Goal: Communication & Community: Answer question/provide support

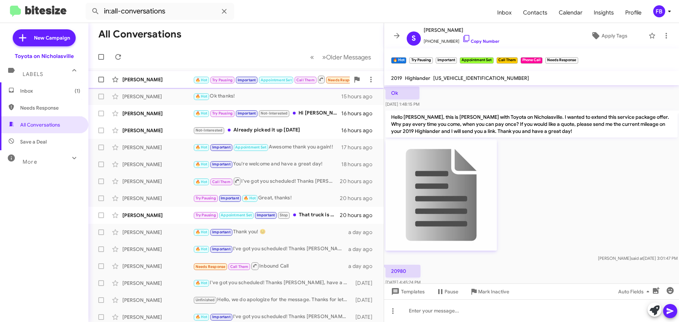
scroll to position [799, 0]
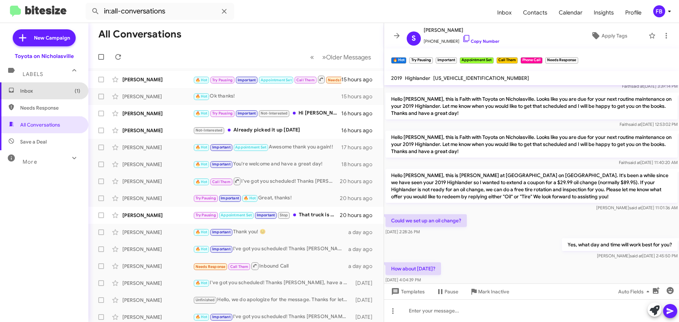
click at [64, 92] on span "Inbox (1)" at bounding box center [50, 90] width 60 height 7
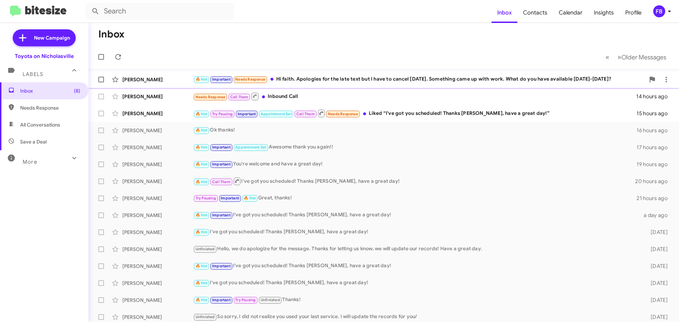
click at [319, 81] on div "🔥 Hot Important Needs Response Hi faith. Apologies for the late text but I have…" at bounding box center [419, 79] width 452 height 8
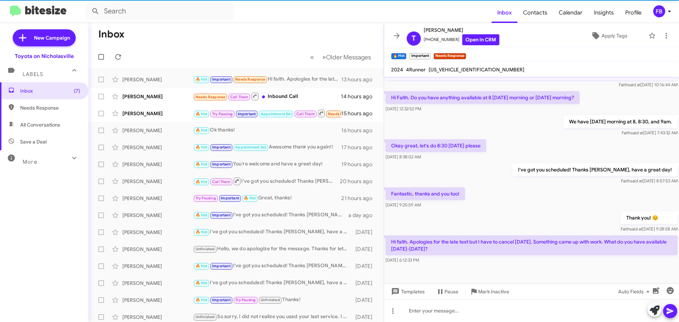
scroll to position [249, 0]
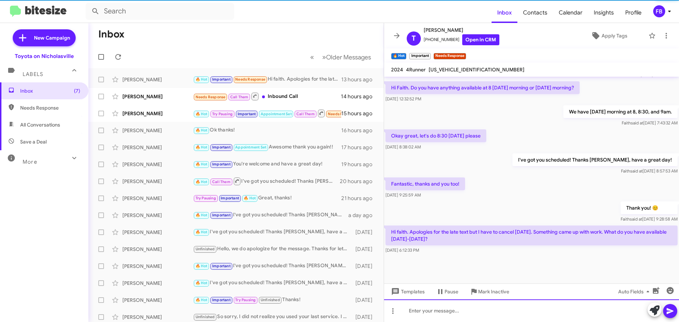
click at [408, 313] on div at bounding box center [531, 311] width 295 height 23
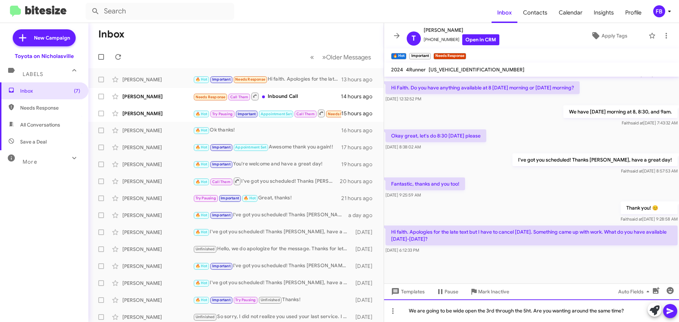
click at [530, 310] on div "We are going to be wide open the 3rd through the 5ht. Are you wanting around th…" at bounding box center [531, 311] width 295 height 23
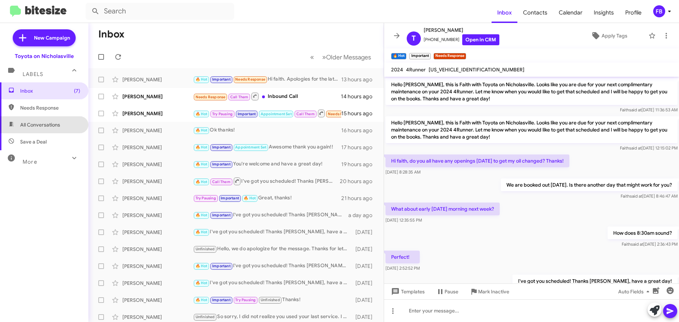
click at [50, 129] on span "All Conversations" at bounding box center [44, 124] width 88 height 17
type input "in:all-conversations"
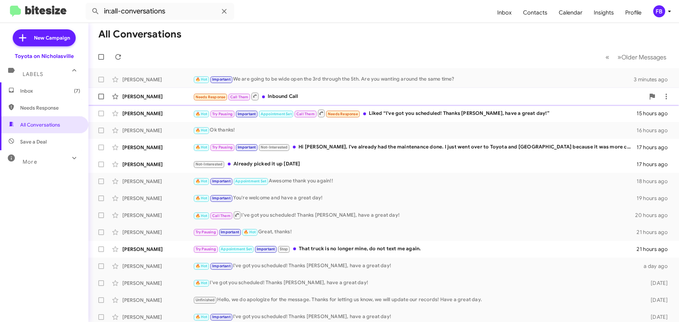
click at [295, 101] on div "Needs Response Call Them Inbound Call" at bounding box center [419, 96] width 452 height 9
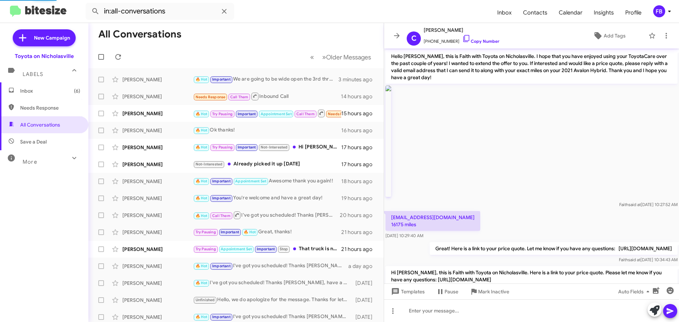
scroll to position [137, 0]
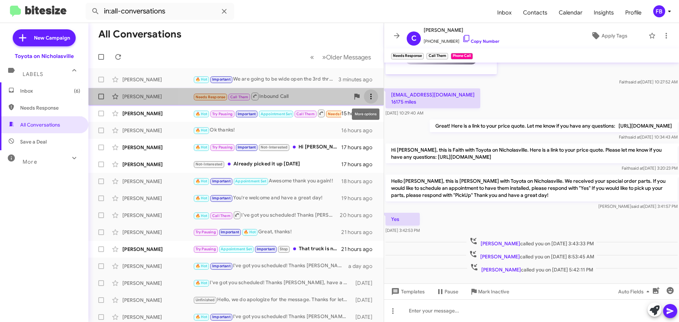
click at [369, 94] on icon at bounding box center [371, 96] width 8 height 8
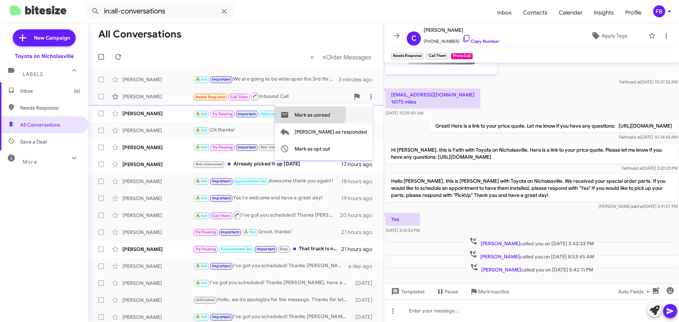
click at [330, 113] on span "Mark as unread" at bounding box center [313, 115] width 36 height 17
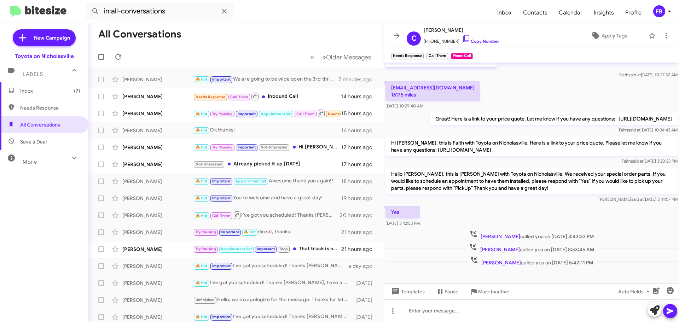
scroll to position [151, 0]
click at [159, 83] on div "[PERSON_NAME]" at bounding box center [157, 79] width 71 height 7
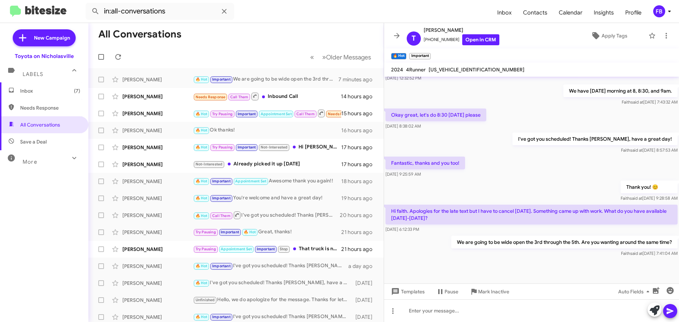
scroll to position [275, 0]
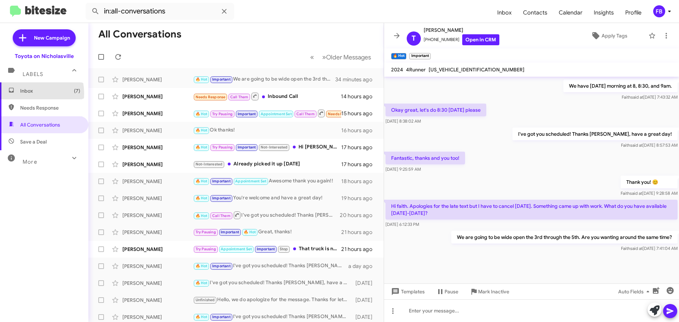
click at [27, 93] on span "Inbox (7)" at bounding box center [50, 90] width 60 height 7
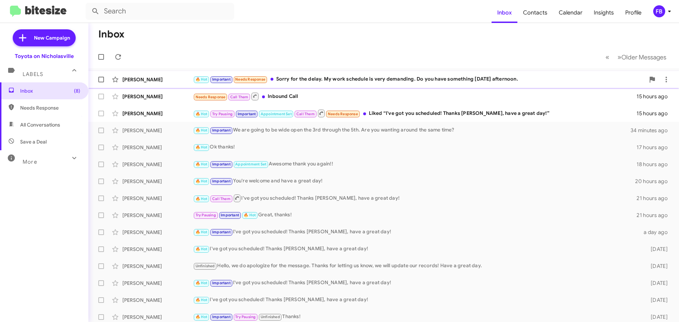
click at [379, 78] on div "🔥 Hot Important Needs Response Sorry for the delay. My work schedule is very de…" at bounding box center [419, 79] width 452 height 8
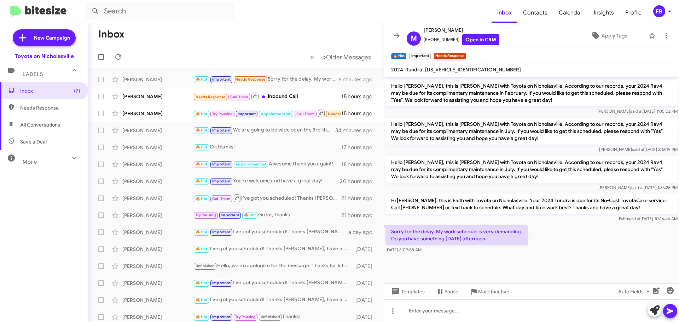
scroll to position [437, 0]
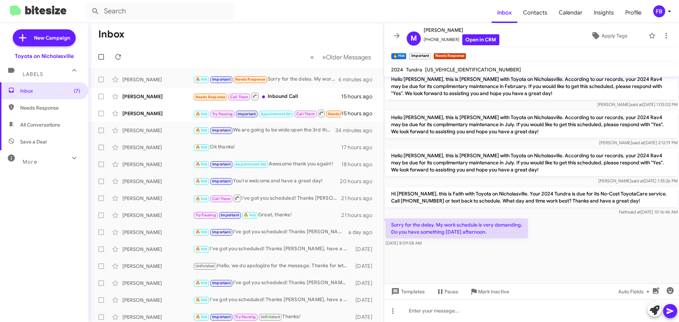
click at [468, 67] on span "[US_VEHICLE_IDENTIFICATION_NUMBER]" at bounding box center [473, 70] width 96 height 6
copy span "[US_VEHICLE_IDENTIFICATION_NUMBER]"
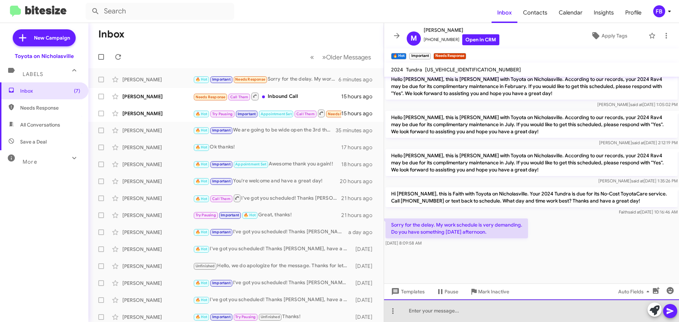
click at [425, 312] on div at bounding box center [531, 311] width 295 height 23
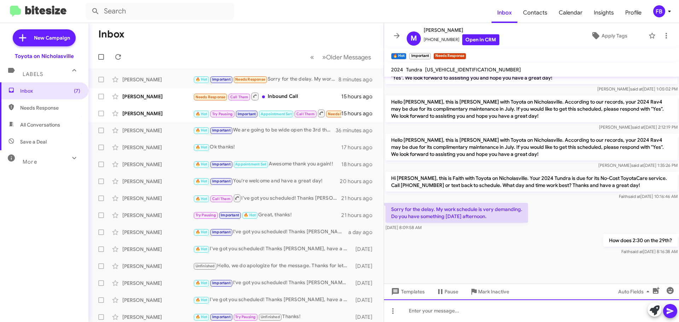
scroll to position [543, 0]
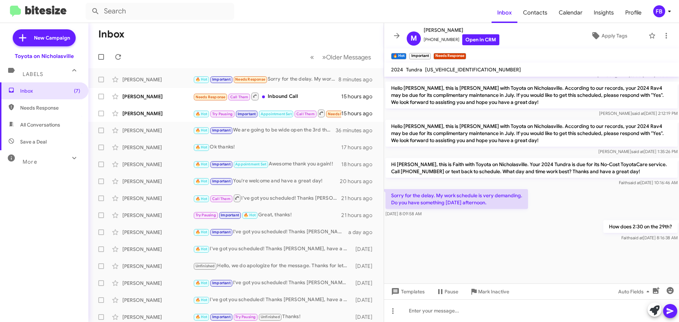
click at [26, 121] on span "All Conversations" at bounding box center [40, 124] width 40 height 7
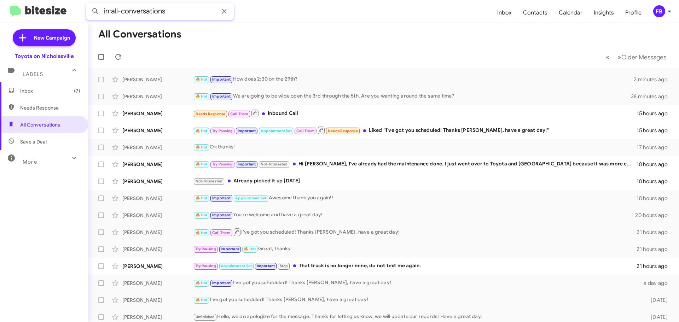
drag, startPoint x: 171, startPoint y: 12, endPoint x: 18, endPoint y: 7, distance: 152.6
click at [18, 7] on mat-toolbar "in:all-conversations Inbox Contacts Calendar Insights Profile FB" at bounding box center [339, 11] width 679 height 23
click at [88, 4] on button at bounding box center [95, 11] width 14 height 14
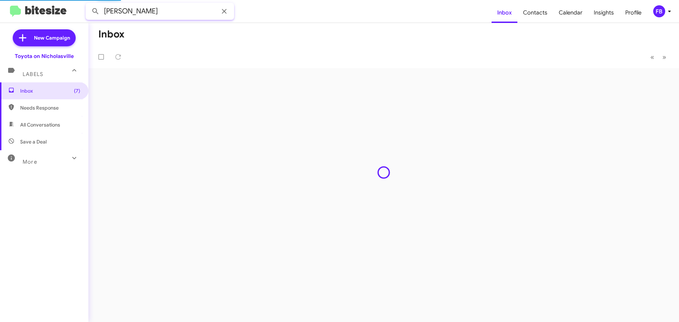
click at [88, 4] on button at bounding box center [95, 11] width 14 height 14
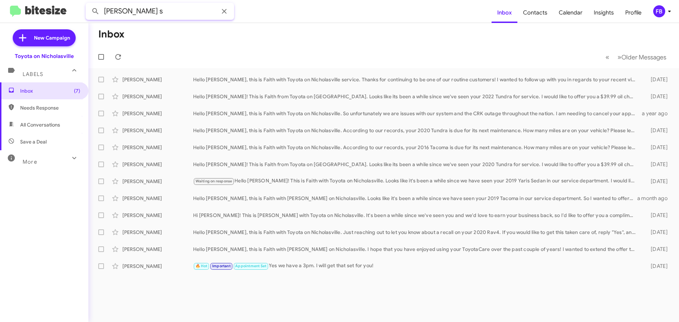
type input "[PERSON_NAME] s"
click at [88, 4] on button at bounding box center [95, 11] width 14 height 14
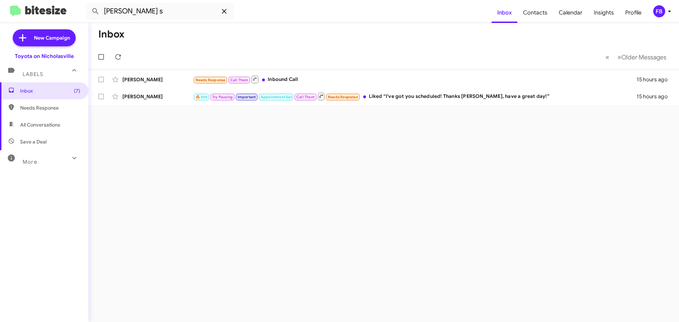
click at [231, 13] on span at bounding box center [224, 11] width 14 height 8
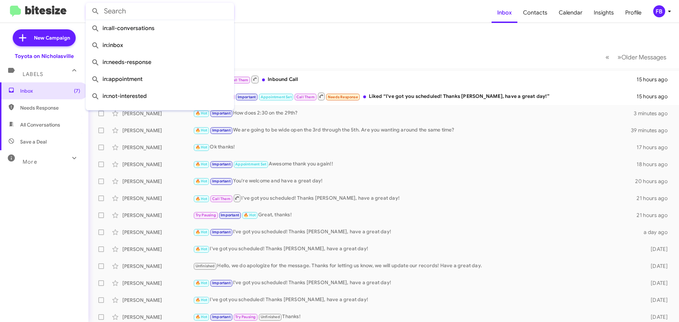
click at [155, 8] on input "text" at bounding box center [160, 11] width 149 height 17
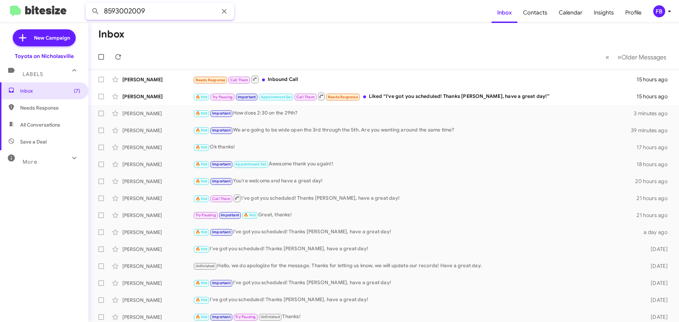
type input "8593002009"
click at [88, 4] on button at bounding box center [95, 11] width 14 height 14
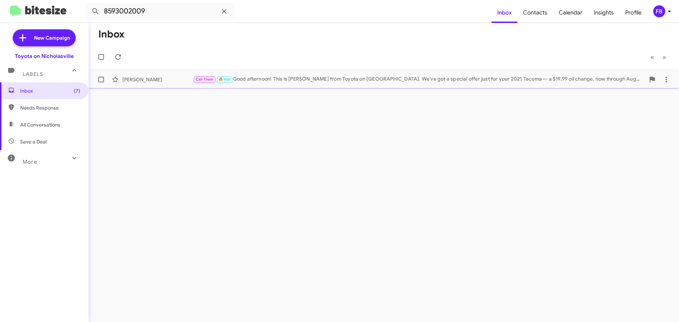
click at [305, 77] on div "Call Them 🔥 Hot Good afternoon! This is [PERSON_NAME] from Toyota on [GEOGRAPHI…" at bounding box center [419, 79] width 452 height 8
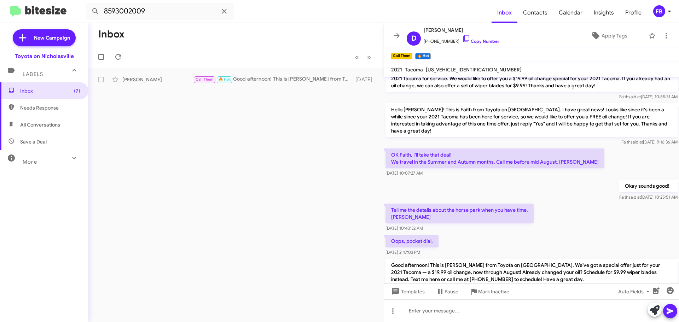
scroll to position [190, 0]
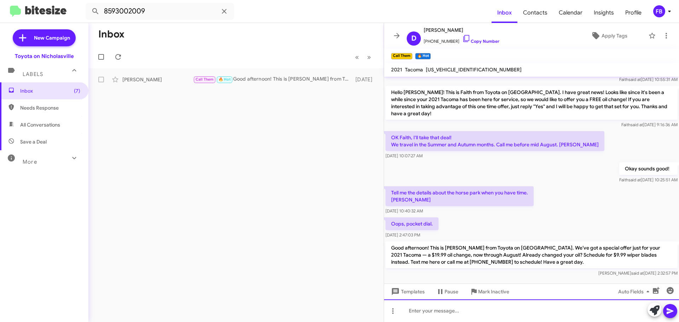
drag, startPoint x: 429, startPoint y: 313, endPoint x: 432, endPoint y: 312, distance: 3.6
click at [430, 313] on div at bounding box center [531, 311] width 295 height 23
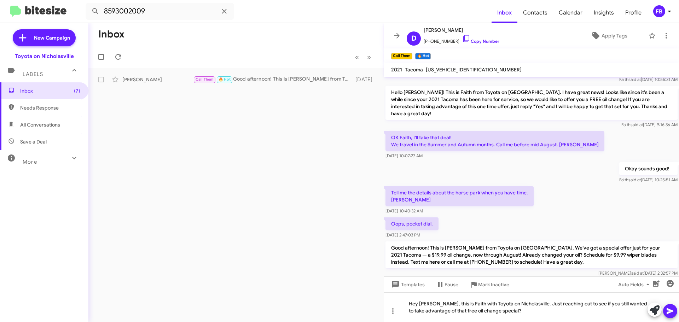
click at [672, 312] on icon at bounding box center [670, 311] width 8 height 8
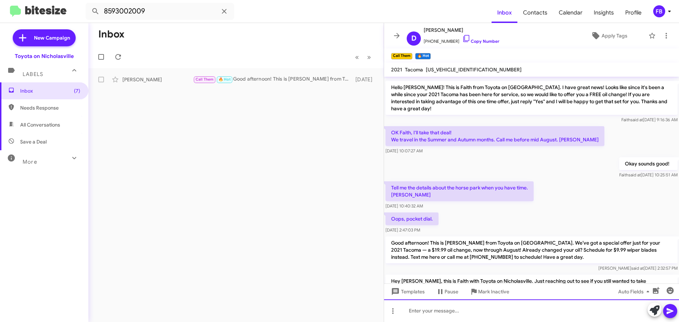
scroll to position [223, 0]
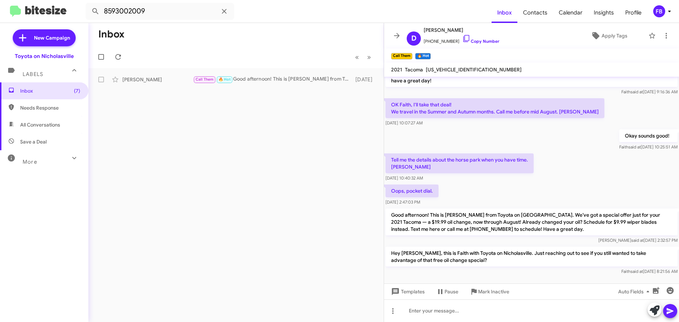
drag, startPoint x: 50, startPoint y: 94, endPoint x: 160, endPoint y: 105, distance: 110.7
click at [50, 94] on span "Inbox (7)" at bounding box center [50, 90] width 60 height 7
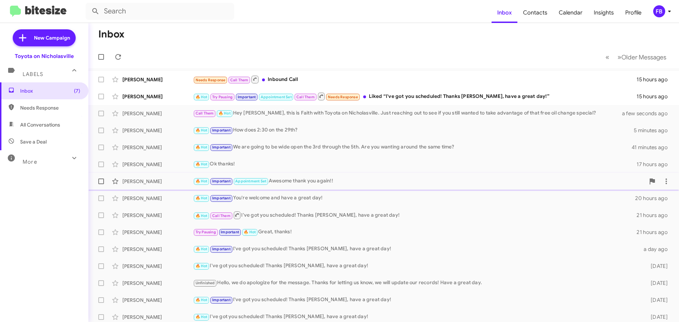
click at [323, 185] on div "🔥 Hot Important Appointment Set Awesome thank you again!!" at bounding box center [419, 181] width 452 height 8
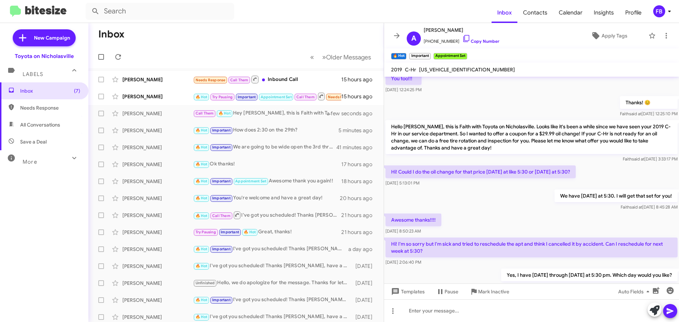
scroll to position [220, 0]
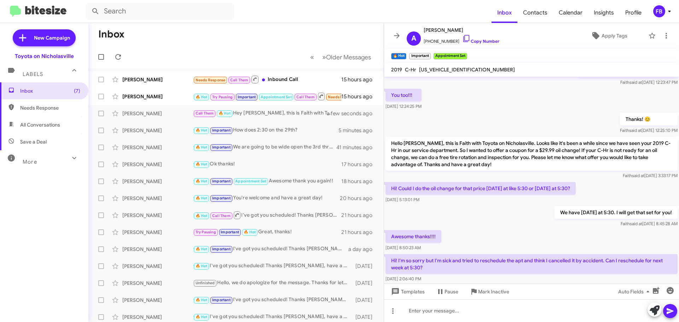
click at [431, 68] on span "[US_VEHICLE_IDENTIFICATION_NUMBER]" at bounding box center [467, 70] width 96 height 6
copy span "[US_VEHICLE_IDENTIFICATION_NUMBER]"
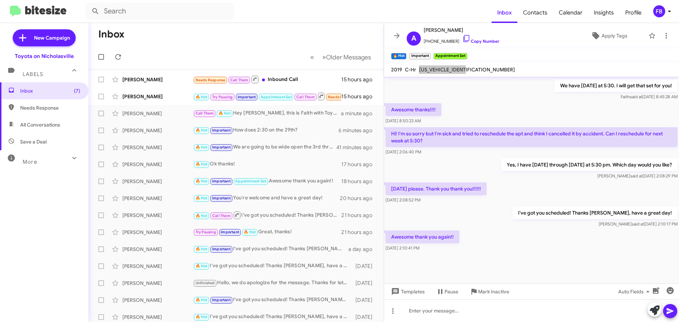
scroll to position [352, 0]
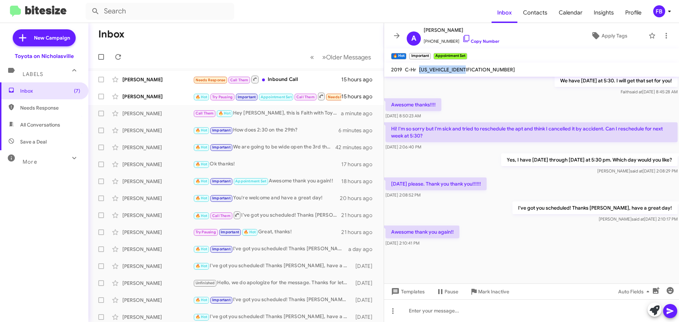
click at [53, 128] on span "All Conversations" at bounding box center [40, 124] width 40 height 7
type input "in:all-conversations"
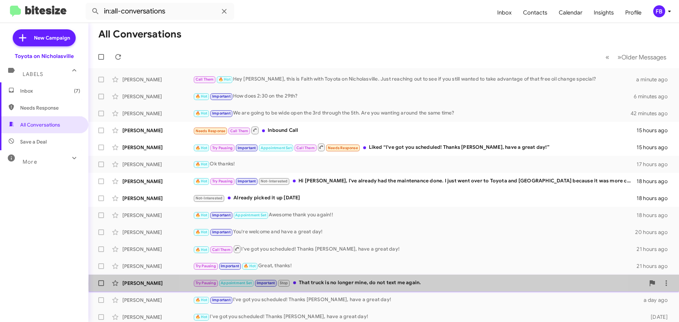
click at [384, 284] on div "Try Pausing Appointment Set Important Stop That truck is no longer mine, do not…" at bounding box center [419, 283] width 452 height 8
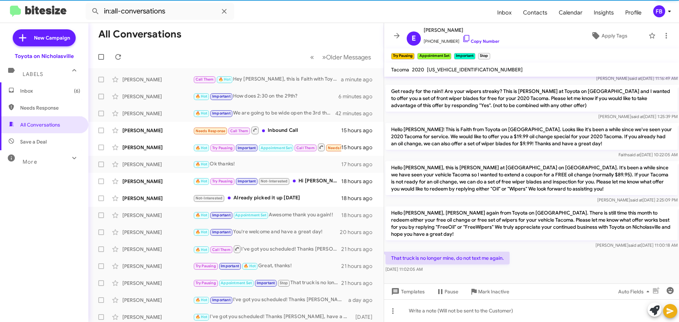
scroll to position [1434, 0]
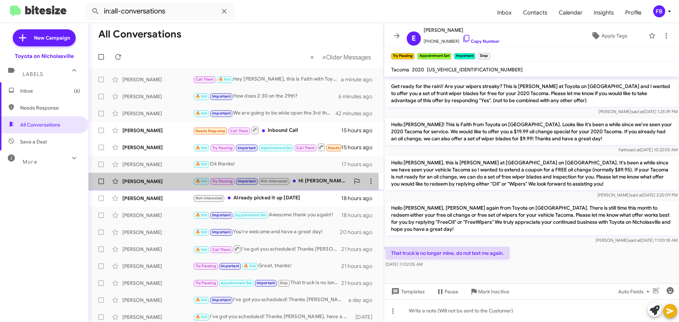
click at [157, 184] on div "[PERSON_NAME]" at bounding box center [157, 181] width 71 height 7
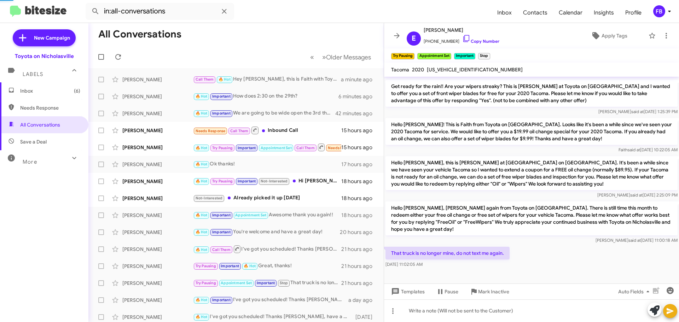
scroll to position [191, 0]
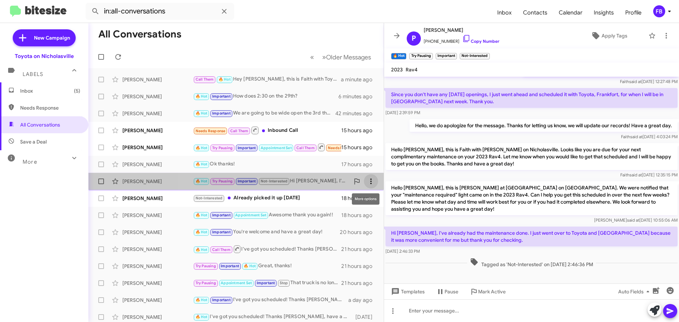
click at [369, 185] on icon at bounding box center [371, 181] width 8 height 8
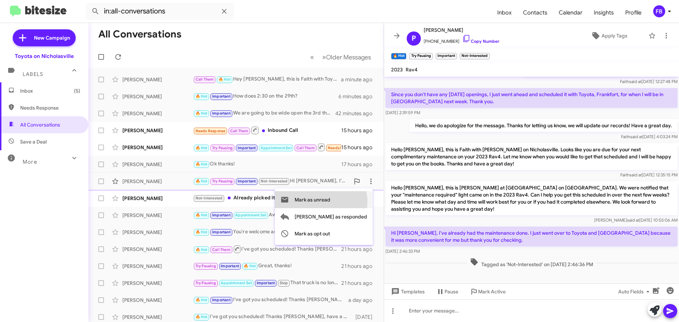
click at [330, 202] on span "Mark as unread" at bounding box center [313, 199] width 36 height 17
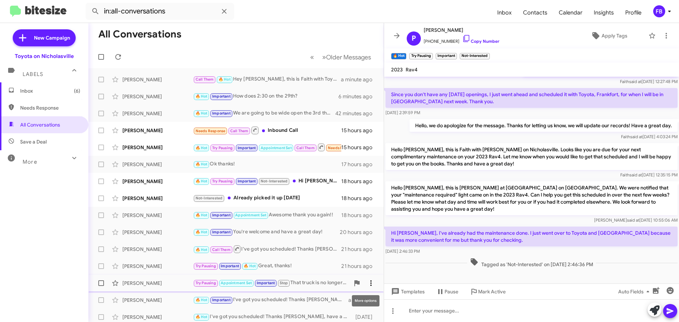
click at [367, 280] on icon at bounding box center [371, 283] width 8 height 8
click at [330, 243] on span "Mark as unread" at bounding box center [313, 248] width 36 height 17
click at [163, 147] on div "[PERSON_NAME]" at bounding box center [157, 147] width 71 height 7
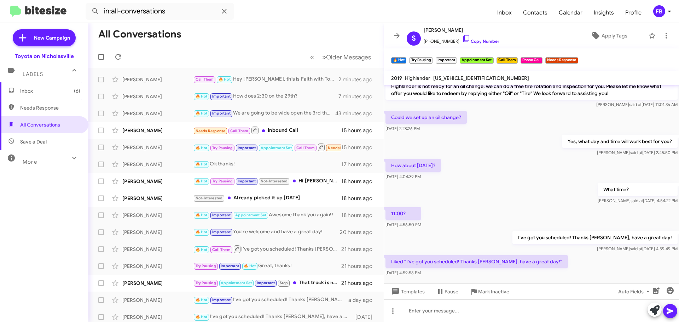
scroll to position [685, 0]
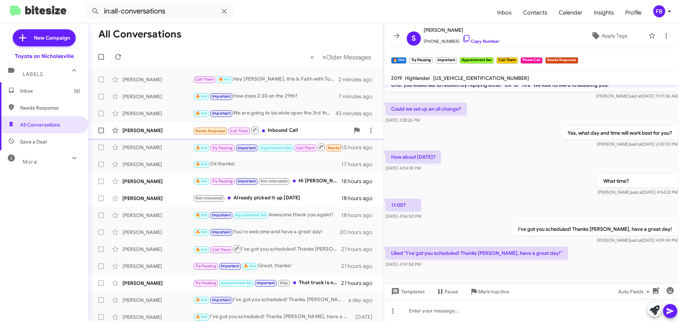
click at [145, 128] on div "[PERSON_NAME]" at bounding box center [157, 130] width 71 height 7
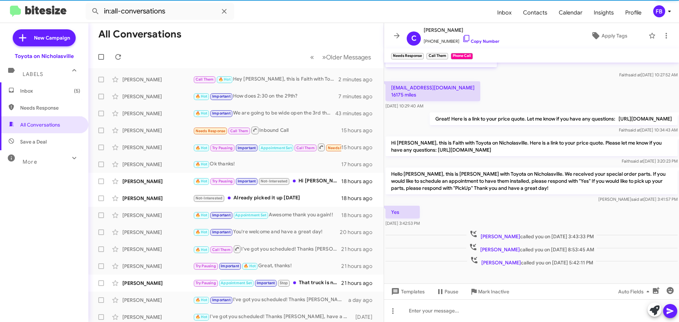
scroll to position [151, 0]
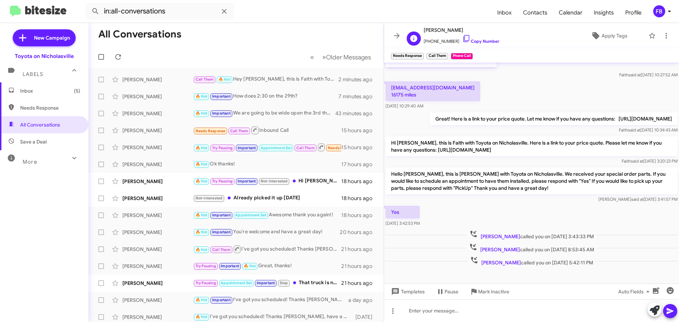
click at [443, 29] on span "[PERSON_NAME]" at bounding box center [462, 30] width 76 height 8
copy span "[PERSON_NAME]"
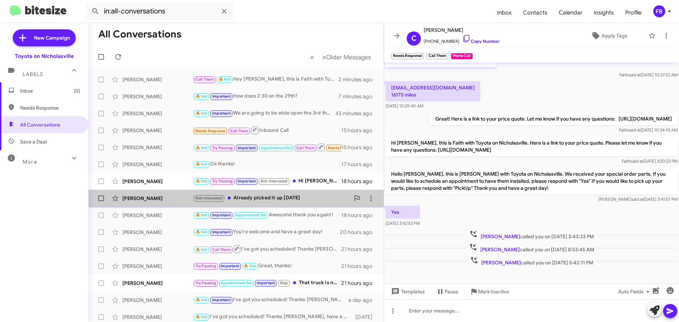
click at [292, 202] on div "Not-Interested Already picked it up [DATE]" at bounding box center [271, 198] width 157 height 8
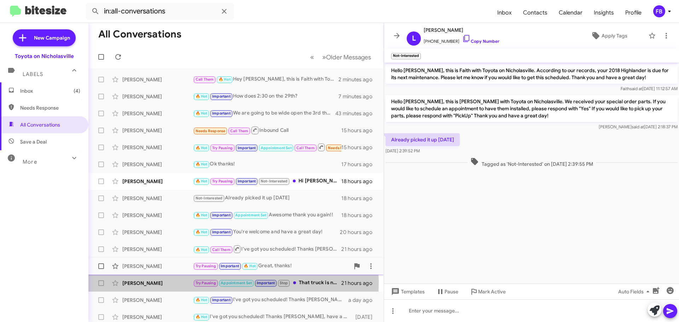
drag, startPoint x: 162, startPoint y: 283, endPoint x: 256, endPoint y: 261, distance: 95.8
click at [162, 283] on div "[PERSON_NAME]" at bounding box center [157, 283] width 71 height 7
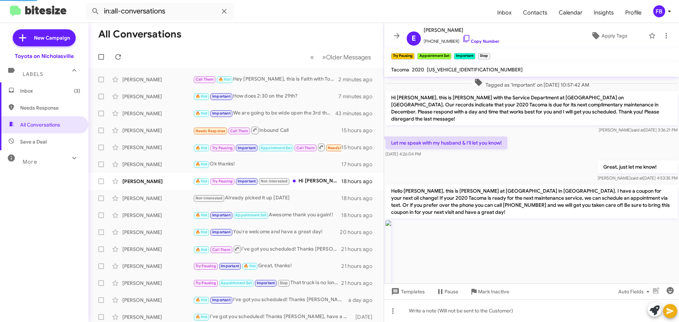
scroll to position [1434, 0]
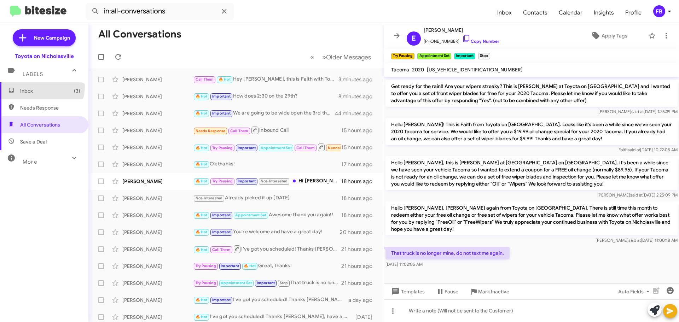
click at [41, 87] on span "Inbox (3)" at bounding box center [44, 90] width 88 height 17
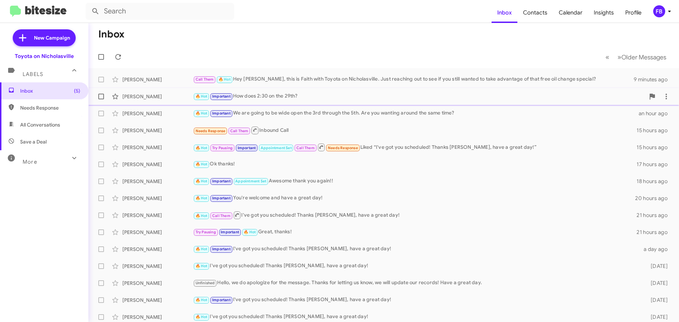
click at [275, 100] on div "🔥 Hot Important How does 2:30 on the 29th?" at bounding box center [419, 96] width 452 height 8
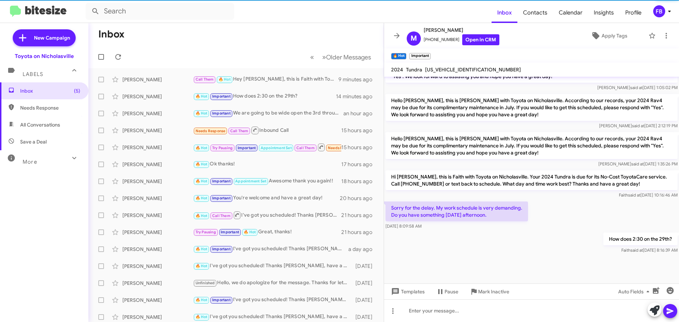
scroll to position [423, 0]
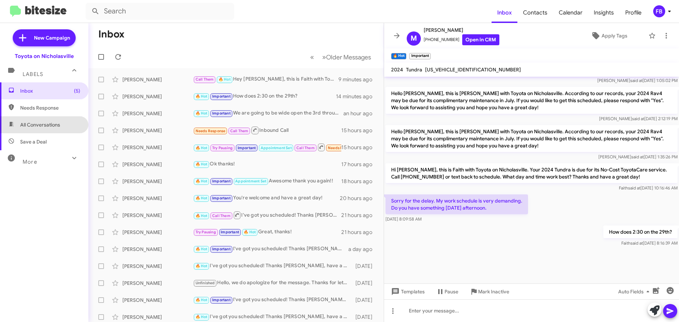
click at [48, 130] on span "All Conversations" at bounding box center [44, 124] width 88 height 17
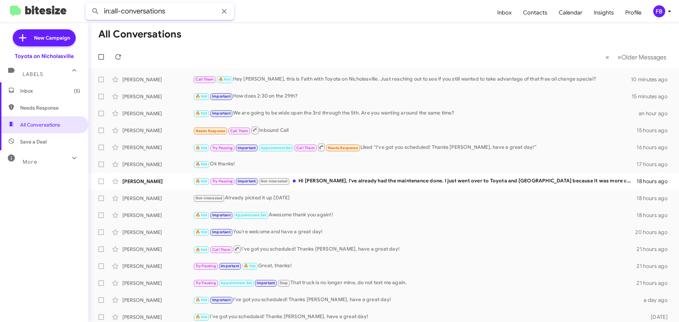
drag, startPoint x: 174, startPoint y: 16, endPoint x: 60, endPoint y: 5, distance: 114.5
click at [60, 5] on mat-toolbar "in:all-conversations Inbox Contacts Calendar Insights Profile FB" at bounding box center [339, 11] width 679 height 23
click at [88, 4] on button at bounding box center [95, 11] width 14 height 14
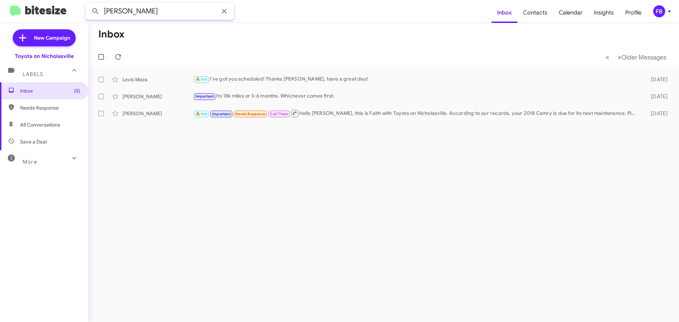
type input "[PERSON_NAME]"
click at [88, 4] on button at bounding box center [95, 11] width 14 height 14
click at [50, 94] on span "Inbox (5)" at bounding box center [44, 90] width 88 height 17
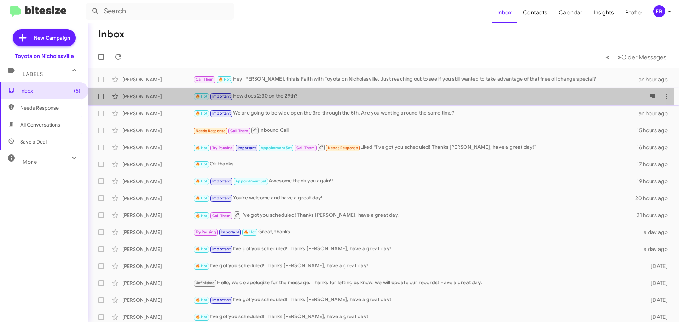
click at [265, 93] on div "🔥 Hot Important How does 2:30 on the 29th?" at bounding box center [419, 96] width 452 height 8
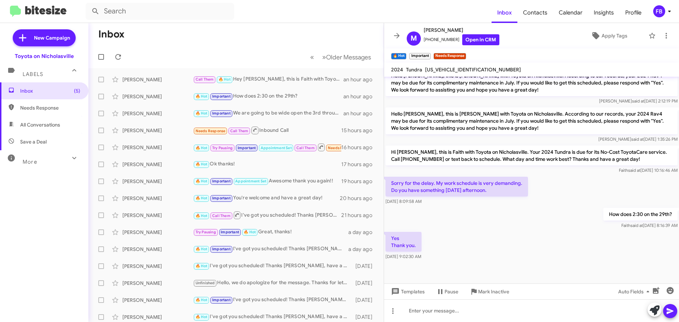
scroll to position [416, 0]
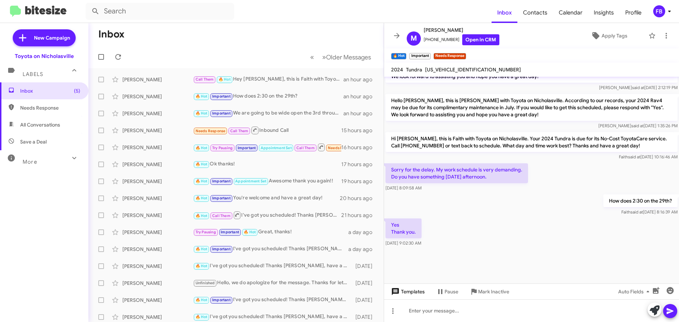
click at [411, 291] on span "Templates" at bounding box center [407, 292] width 35 height 13
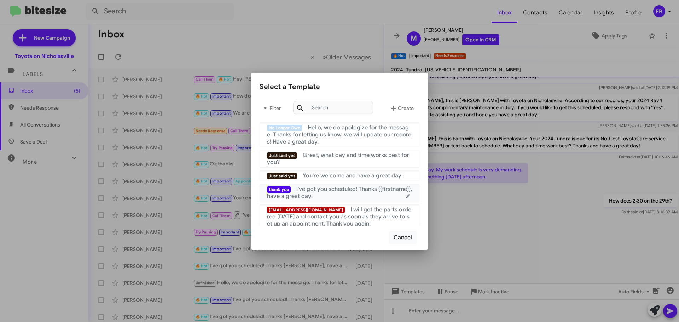
click at [361, 195] on div "thank you I've got you scheduled! Thanks {{firstname}}, have a great day!" at bounding box center [339, 193] width 145 height 14
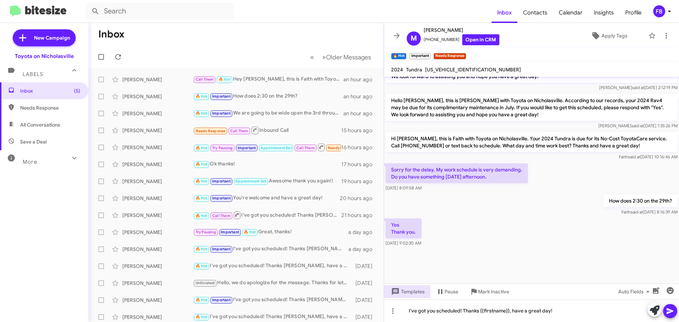
click at [673, 310] on icon at bounding box center [670, 311] width 8 height 8
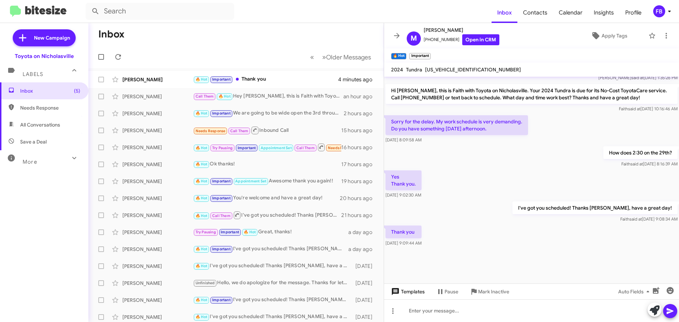
click at [410, 293] on span "Templates" at bounding box center [407, 292] width 35 height 13
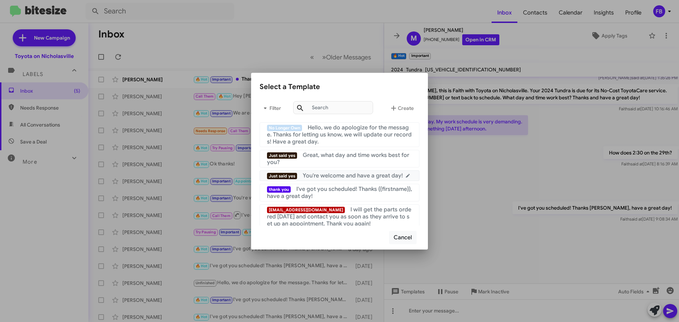
click at [367, 178] on span "You're welcome and have a great day!" at bounding box center [353, 175] width 100 height 7
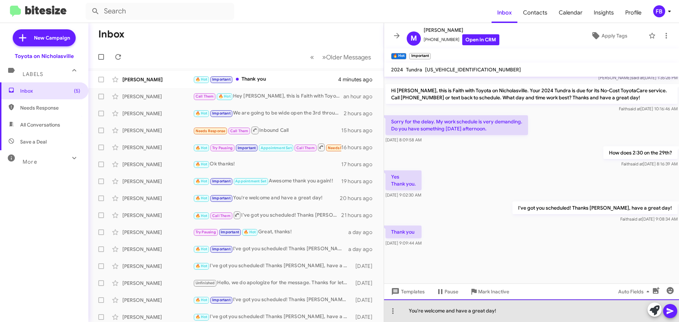
drag, startPoint x: 493, startPoint y: 313, endPoint x: 445, endPoint y: 311, distance: 48.2
click at [445, 311] on div "You're welcome and have a great day!" at bounding box center [531, 311] width 295 height 23
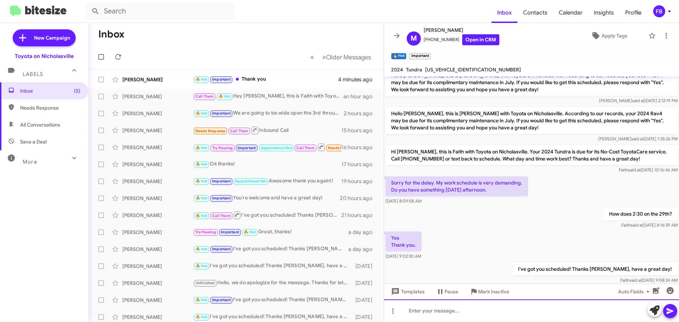
scroll to position [639, 0]
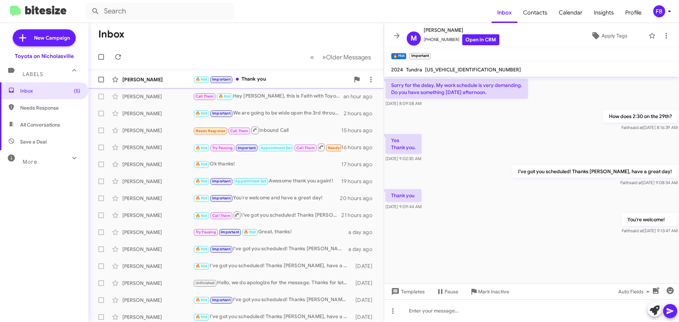
click at [275, 82] on div "🔥 Hot Important Thank you" at bounding box center [271, 79] width 157 height 8
click at [45, 125] on span "All Conversations" at bounding box center [40, 124] width 40 height 7
type input "in:all-conversations"
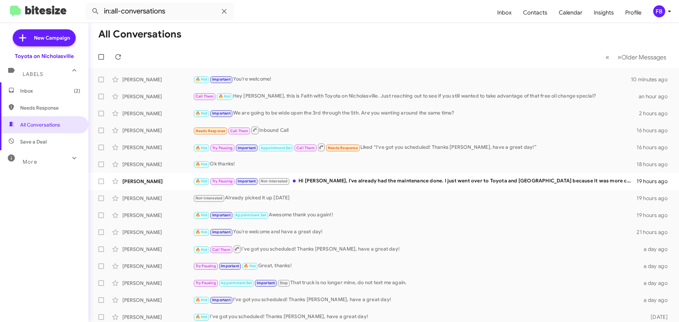
click at [52, 86] on span "Inbox (2)" at bounding box center [44, 90] width 88 height 17
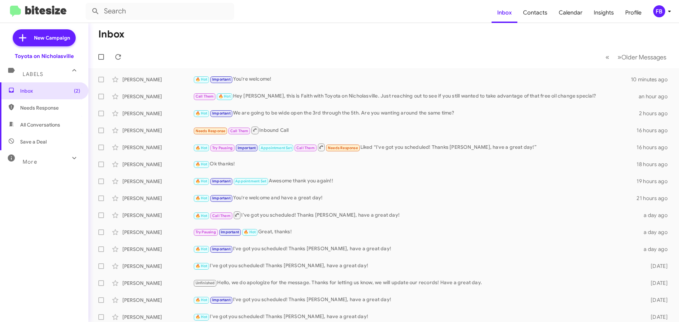
click at [42, 129] on span "All Conversations" at bounding box center [44, 124] width 88 height 17
type input "in:all-conversations"
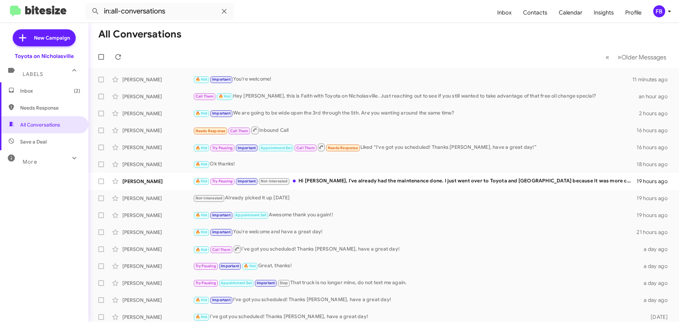
click at [30, 87] on span "Inbox (2)" at bounding box center [44, 90] width 88 height 17
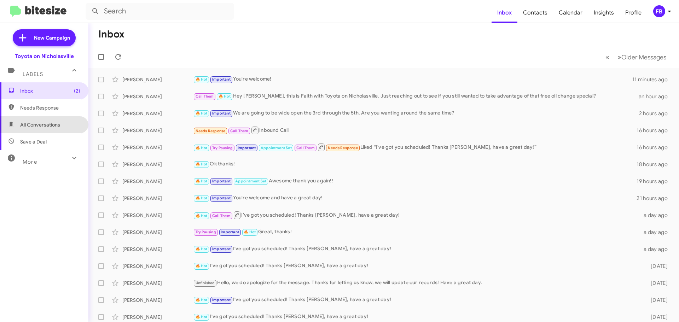
click at [67, 128] on span "All Conversations" at bounding box center [44, 124] width 88 height 17
type input "in:all-conversations"
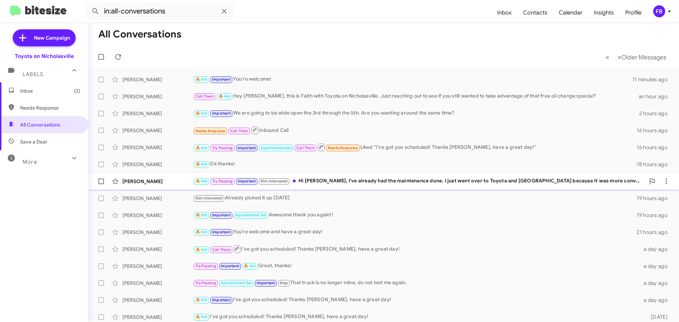
click at [375, 184] on div "🔥 Hot Try Pausing Important Not-Interested Hi [PERSON_NAME], I've already had t…" at bounding box center [419, 181] width 452 height 8
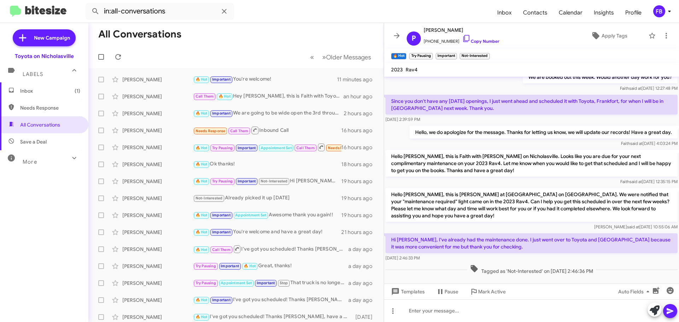
scroll to position [191, 0]
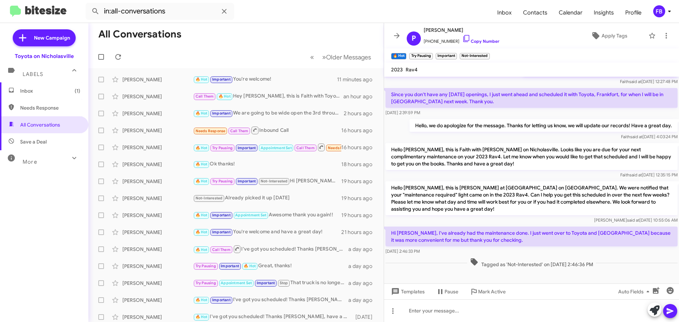
click at [43, 88] on span "Inbox (1)" at bounding box center [50, 90] width 60 height 7
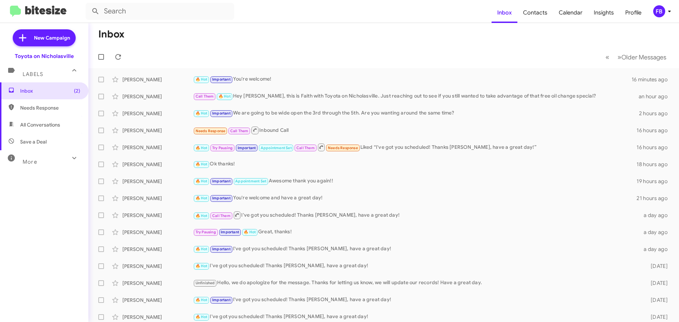
click at [47, 132] on span "All Conversations" at bounding box center [44, 124] width 88 height 17
type input "in:all-conversations"
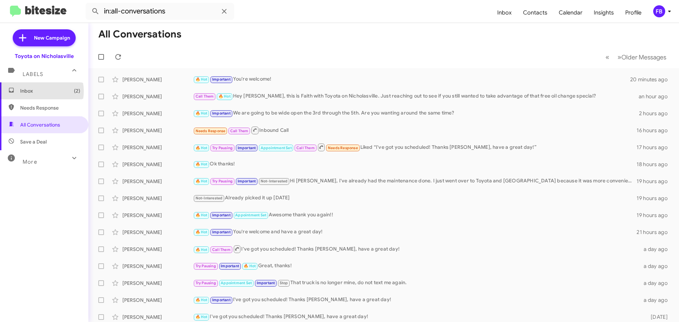
click at [38, 91] on span "Inbox (2)" at bounding box center [50, 90] width 60 height 7
